Goal: Information Seeking & Learning: Understand process/instructions

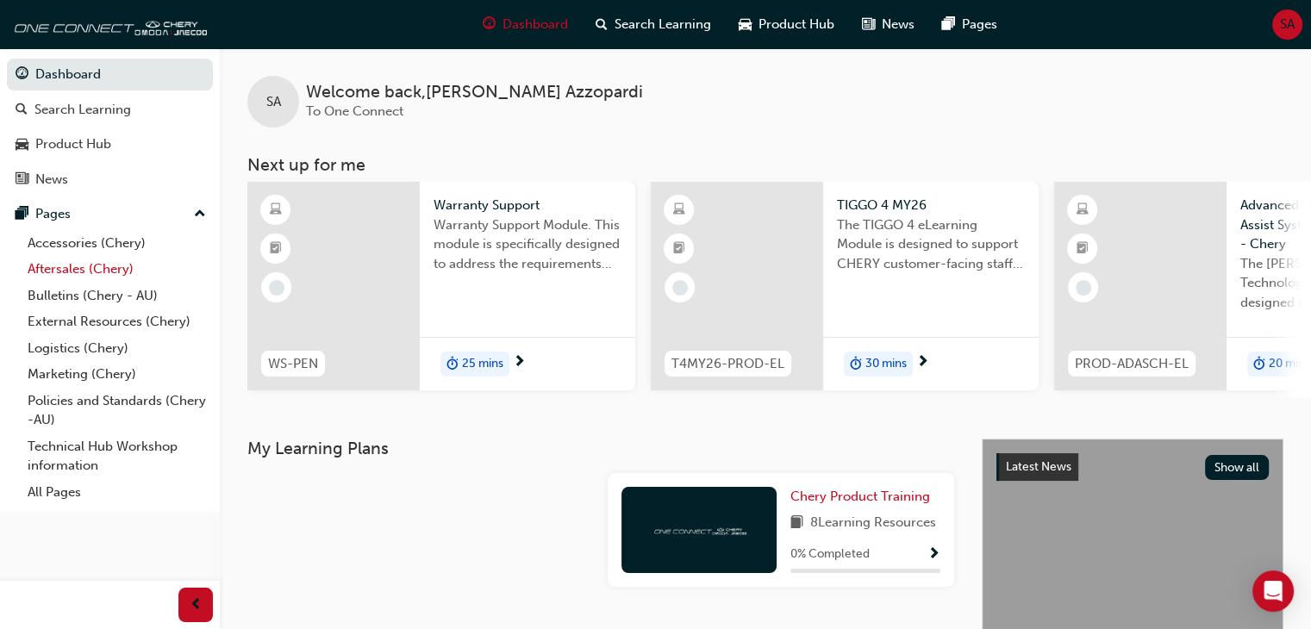
click at [90, 265] on link "Aftersales (Chery)" at bounding box center [117, 269] width 192 height 27
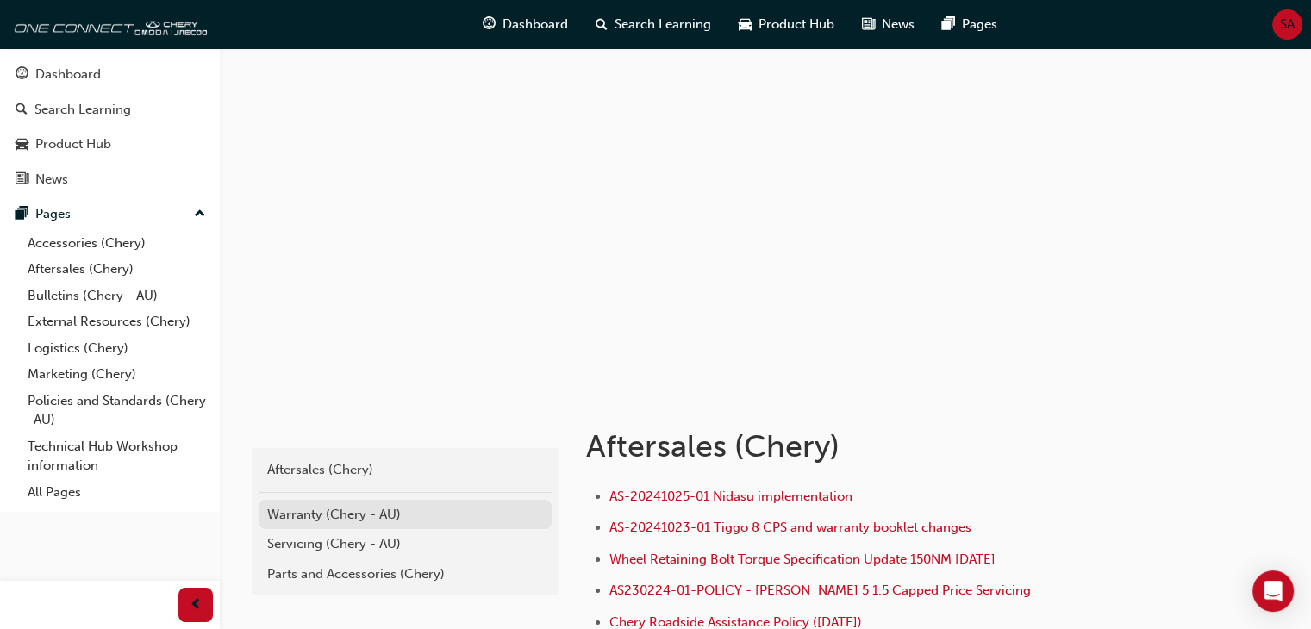
click at [339, 514] on div "Warranty (Chery - AU)" at bounding box center [405, 515] width 276 height 20
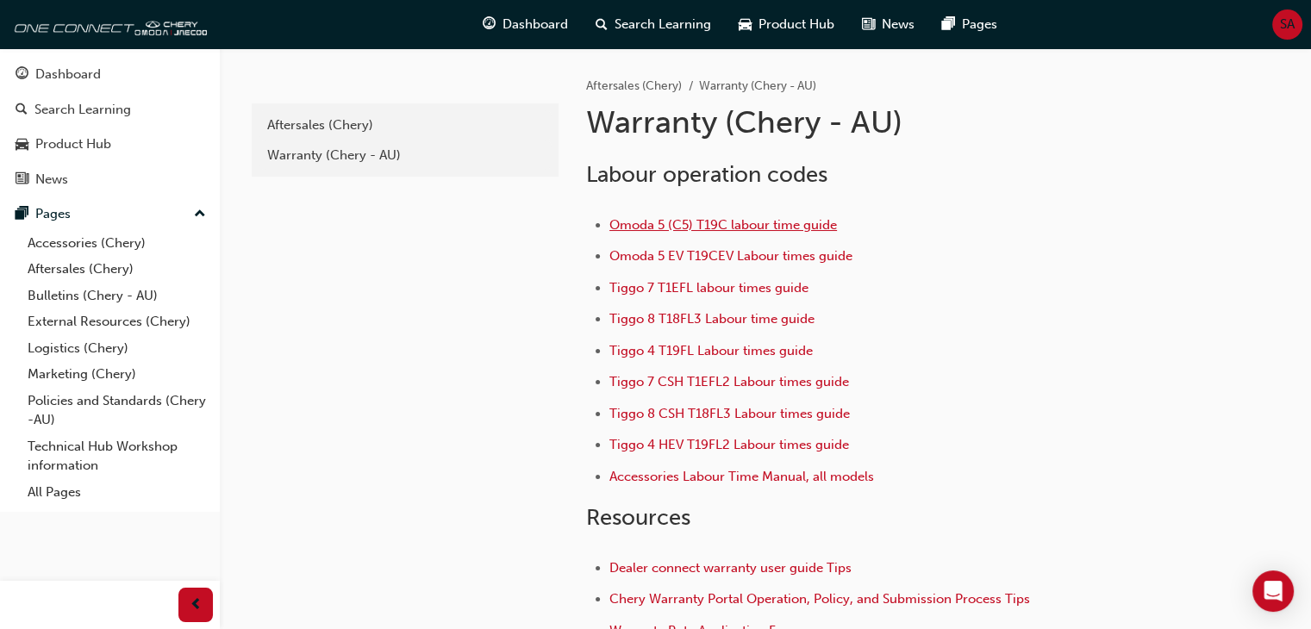
click at [765, 227] on span "Omoda 5 (C5) T19C labour time guide" at bounding box center [724, 225] width 228 height 16
